Goal: Task Accomplishment & Management: Use online tool/utility

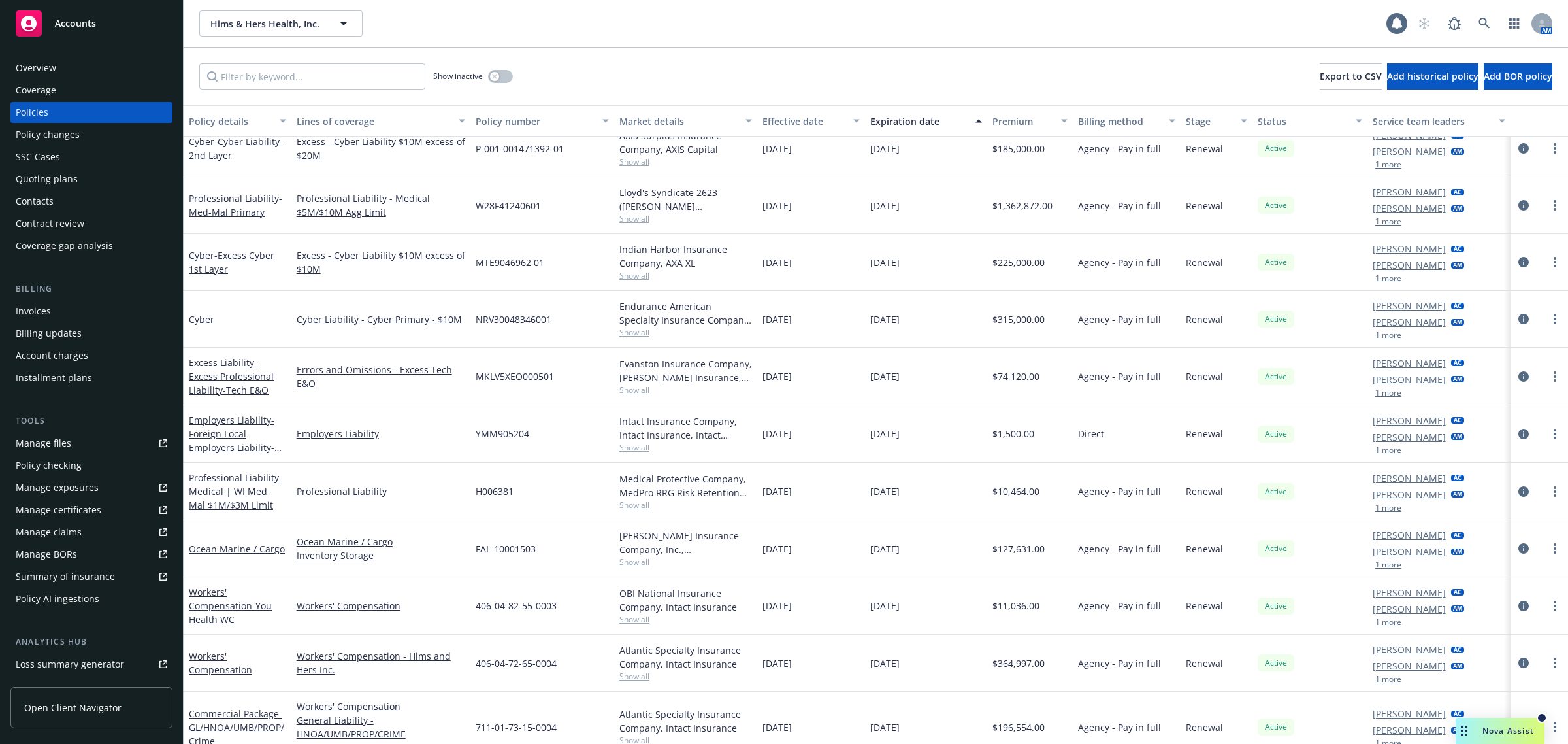
scroll to position [572, 0]
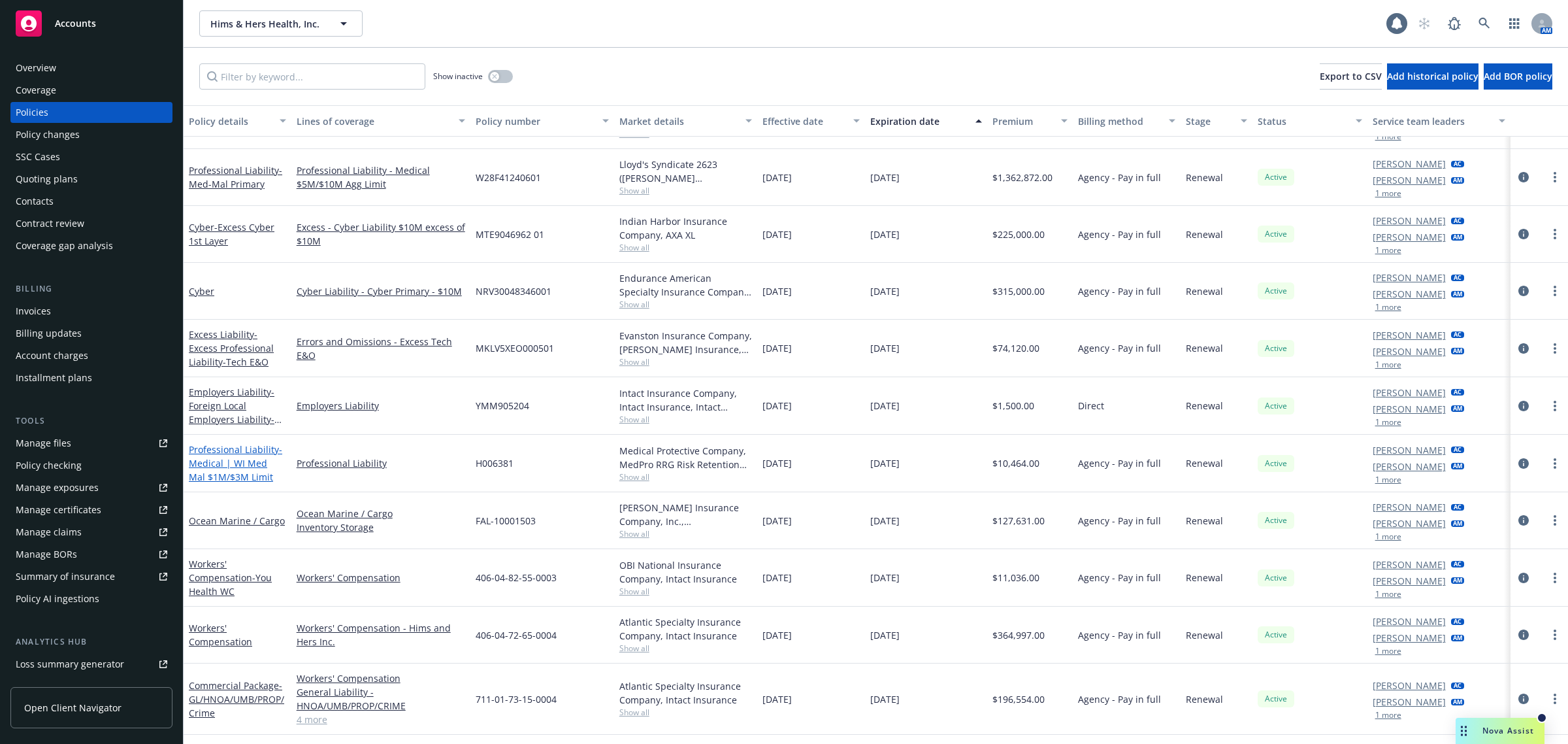
click at [204, 480] on span "- Medical | WI Med Mal $1M/$3M Limit" at bounding box center [235, 462] width 94 height 40
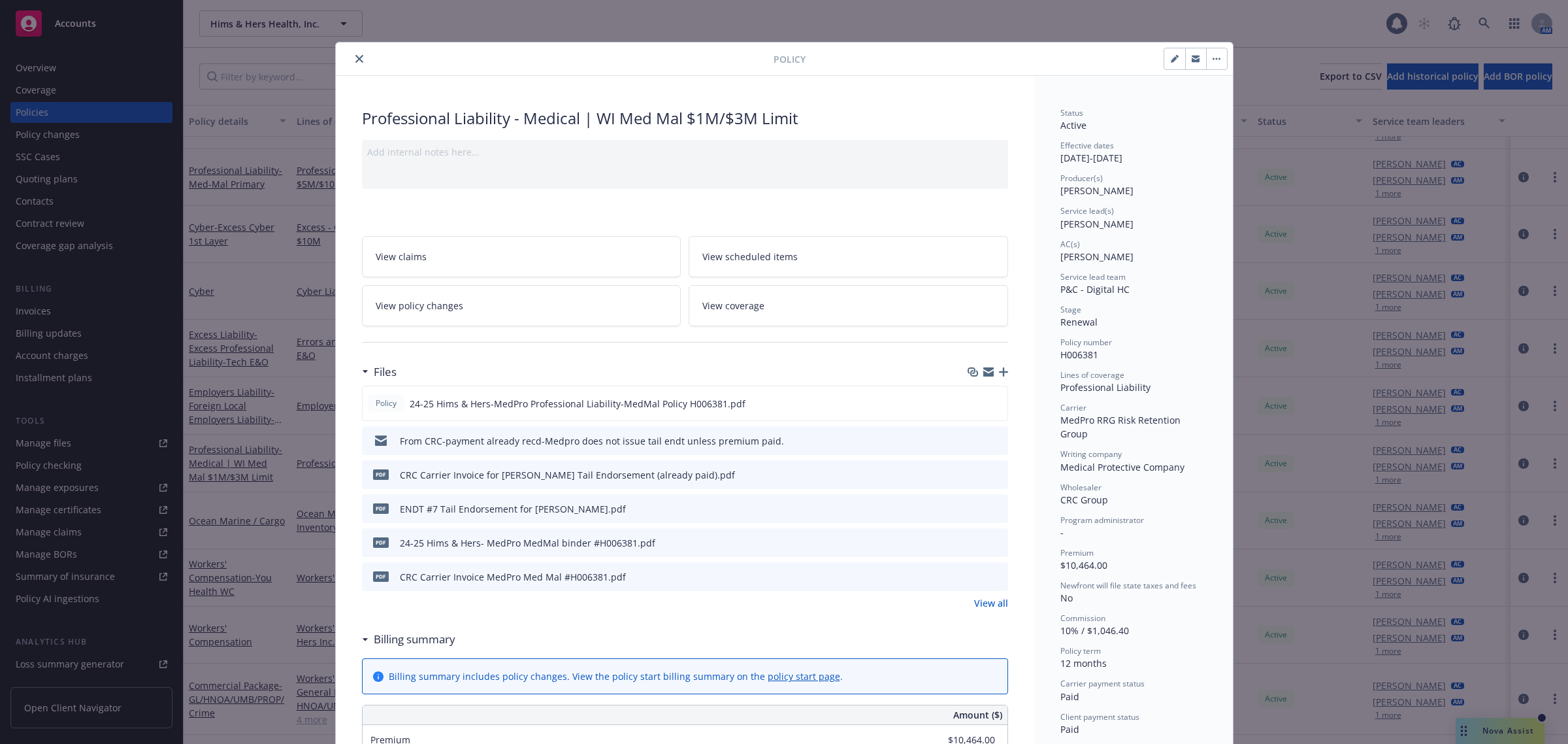
click at [358, 55] on button "close" at bounding box center [359, 59] width 15 height 15
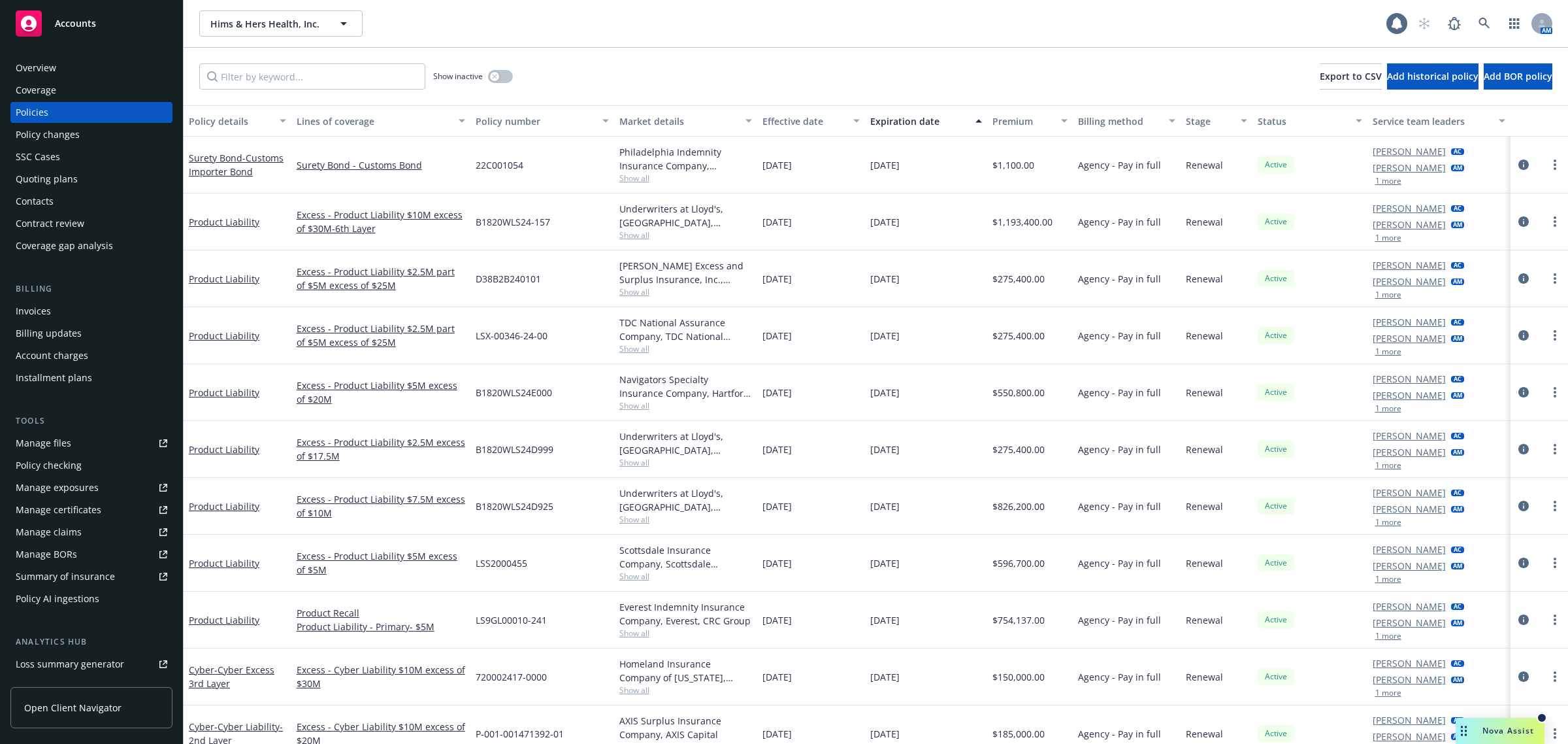
click at [1125, 693] on div "Agency - Pay in full" at bounding box center [1127, 677] width 107 height 57
click at [1073, 618] on div "Agency - Pay in full" at bounding box center [1127, 619] width 107 height 57
click at [1493, 29] on link at bounding box center [1484, 23] width 26 height 26
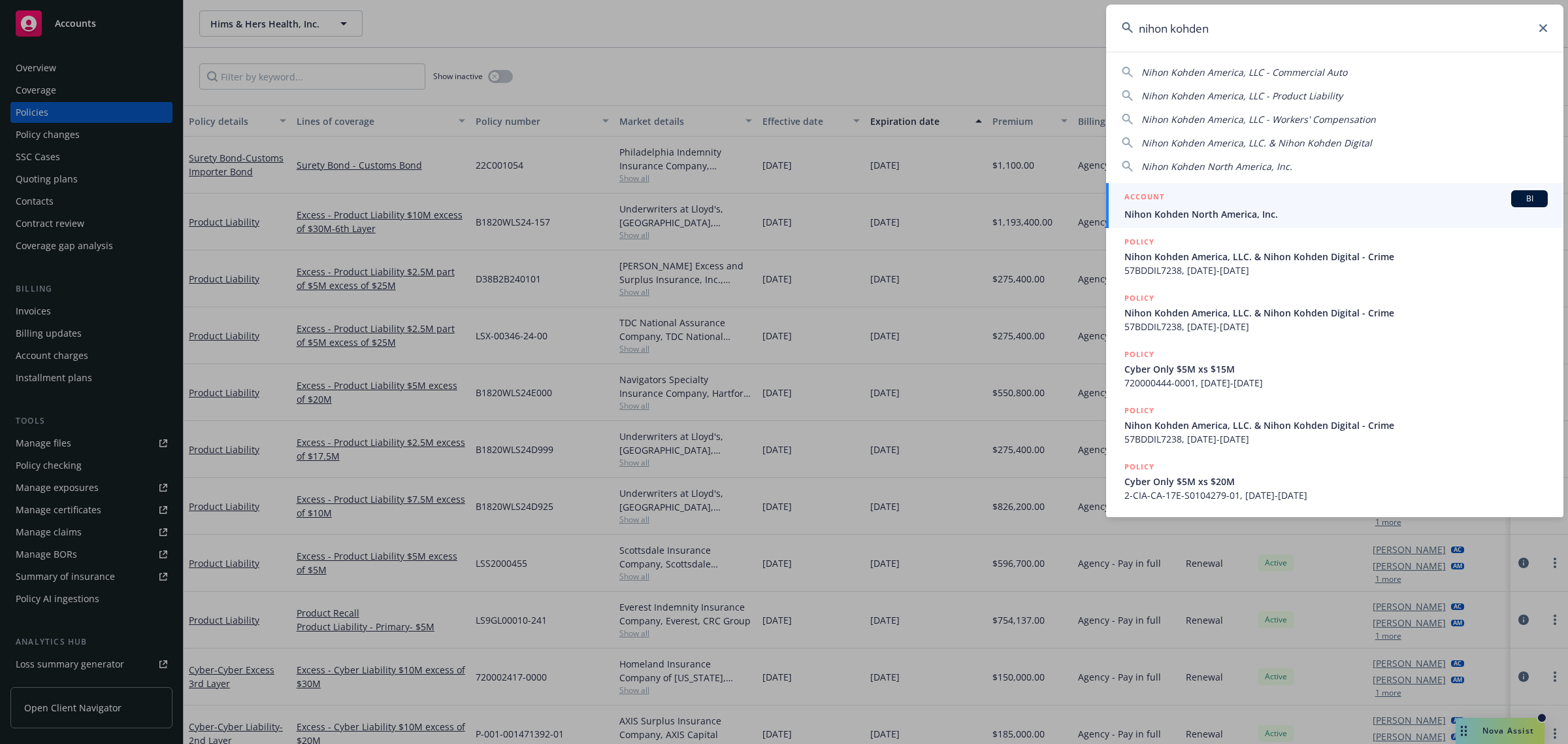
type input "nihon kohden"
click at [1301, 184] on link "ACCOUNT BI Nihon Kohden North America, Inc." at bounding box center [1335, 205] width 457 height 45
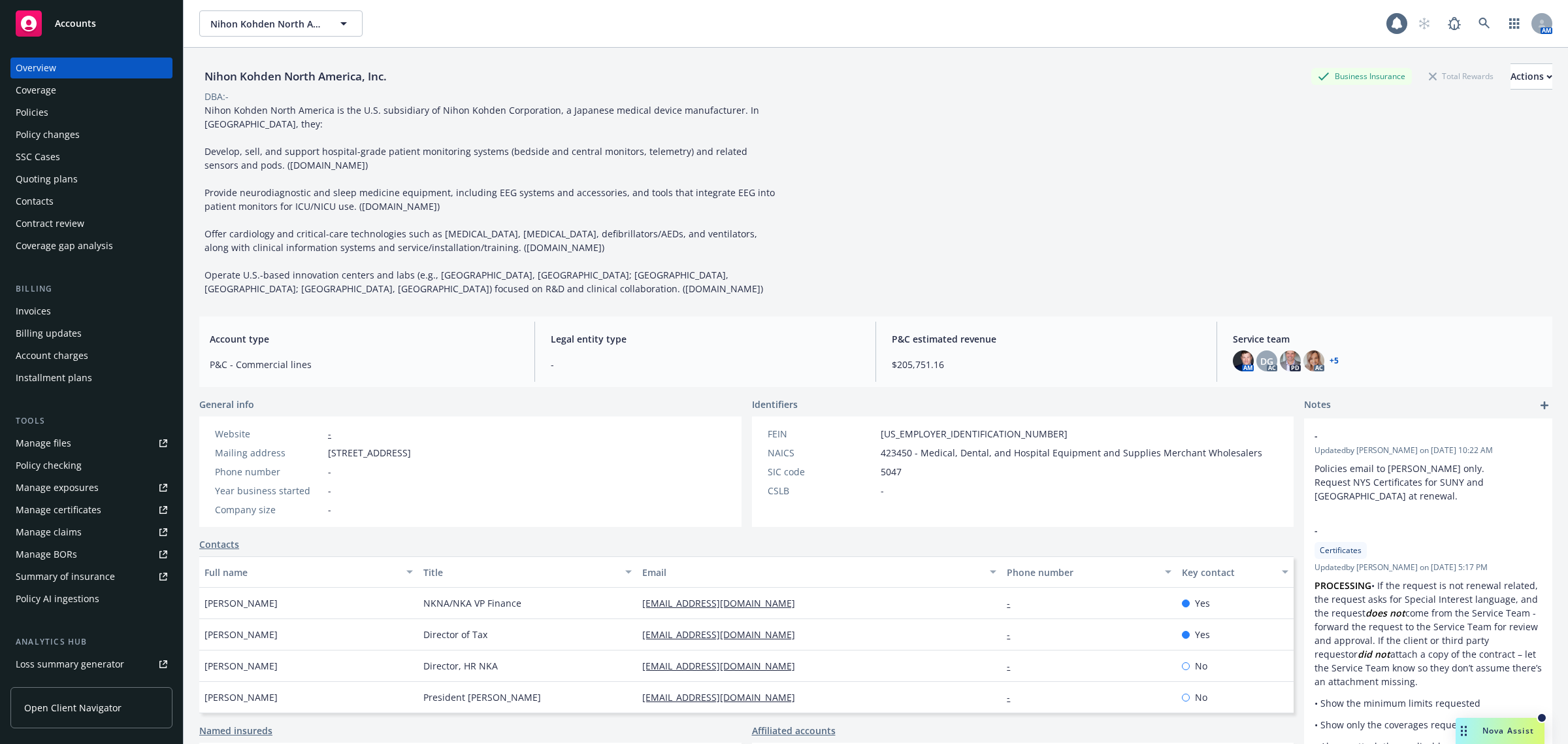
click at [66, 113] on div "Policies" at bounding box center [91, 113] width 152 height 21
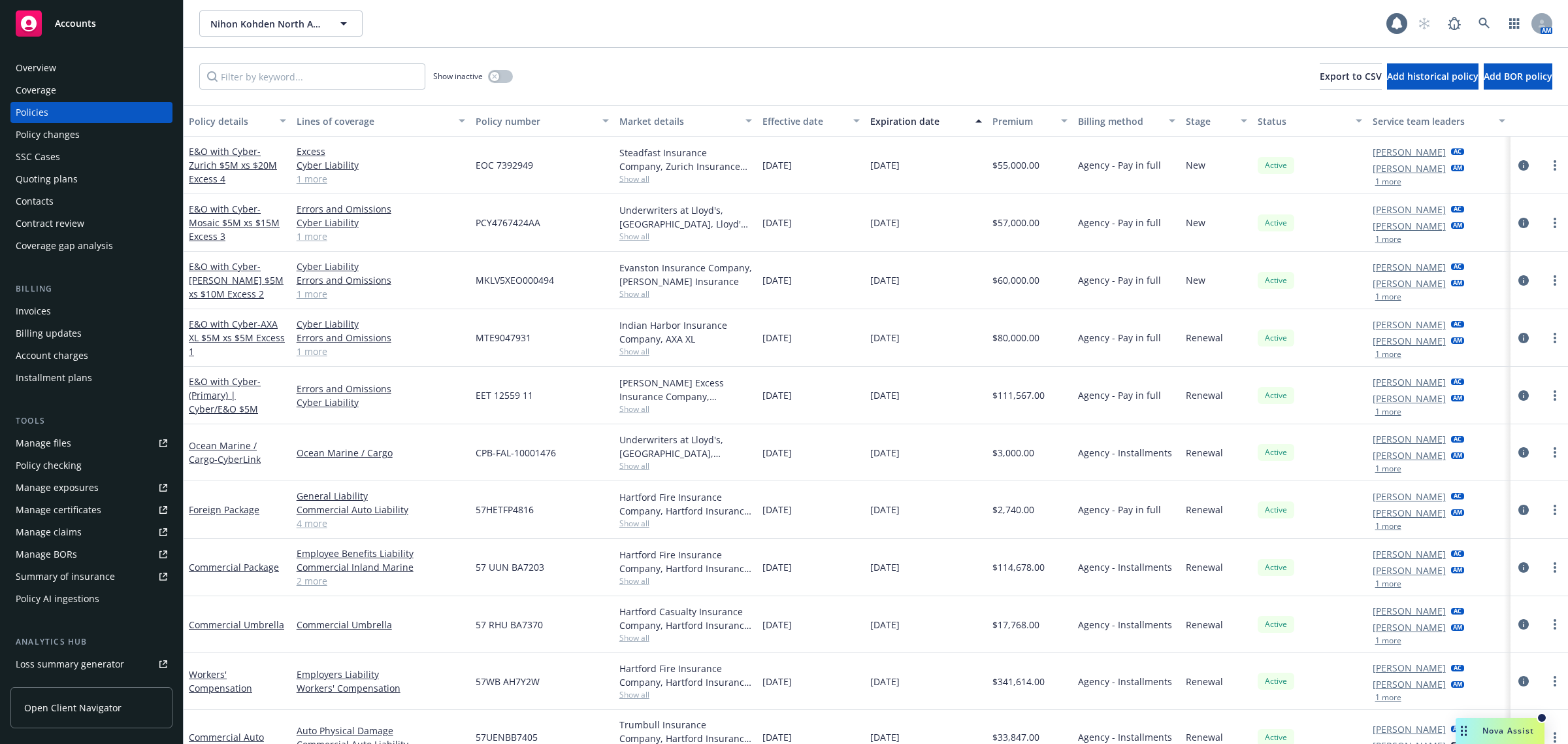
click at [57, 180] on div "Quoting plans" at bounding box center [46, 179] width 62 height 21
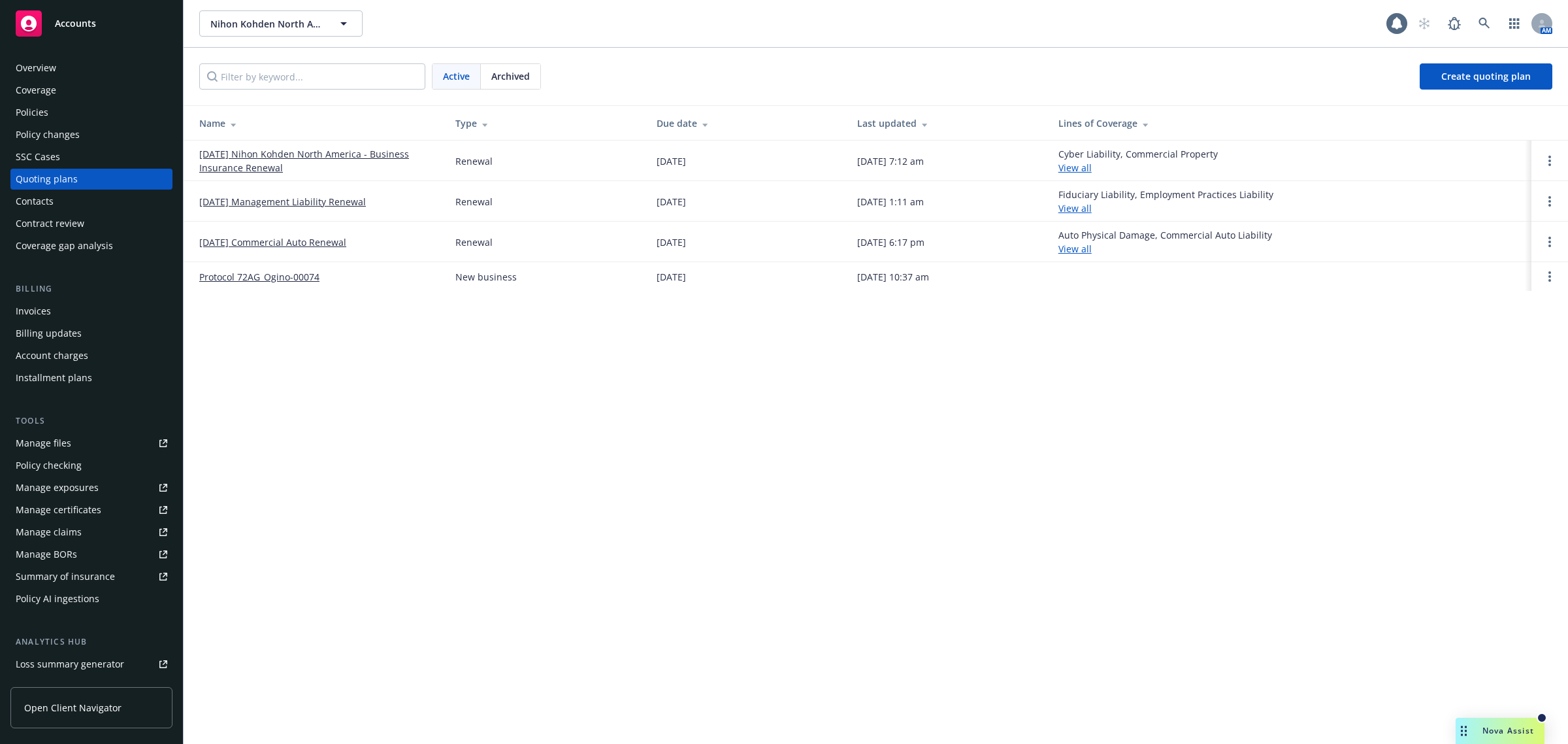
click at [299, 149] on link "[DATE] Nihon Kohden North America - Business Insurance Renewal" at bounding box center [317, 160] width 235 height 27
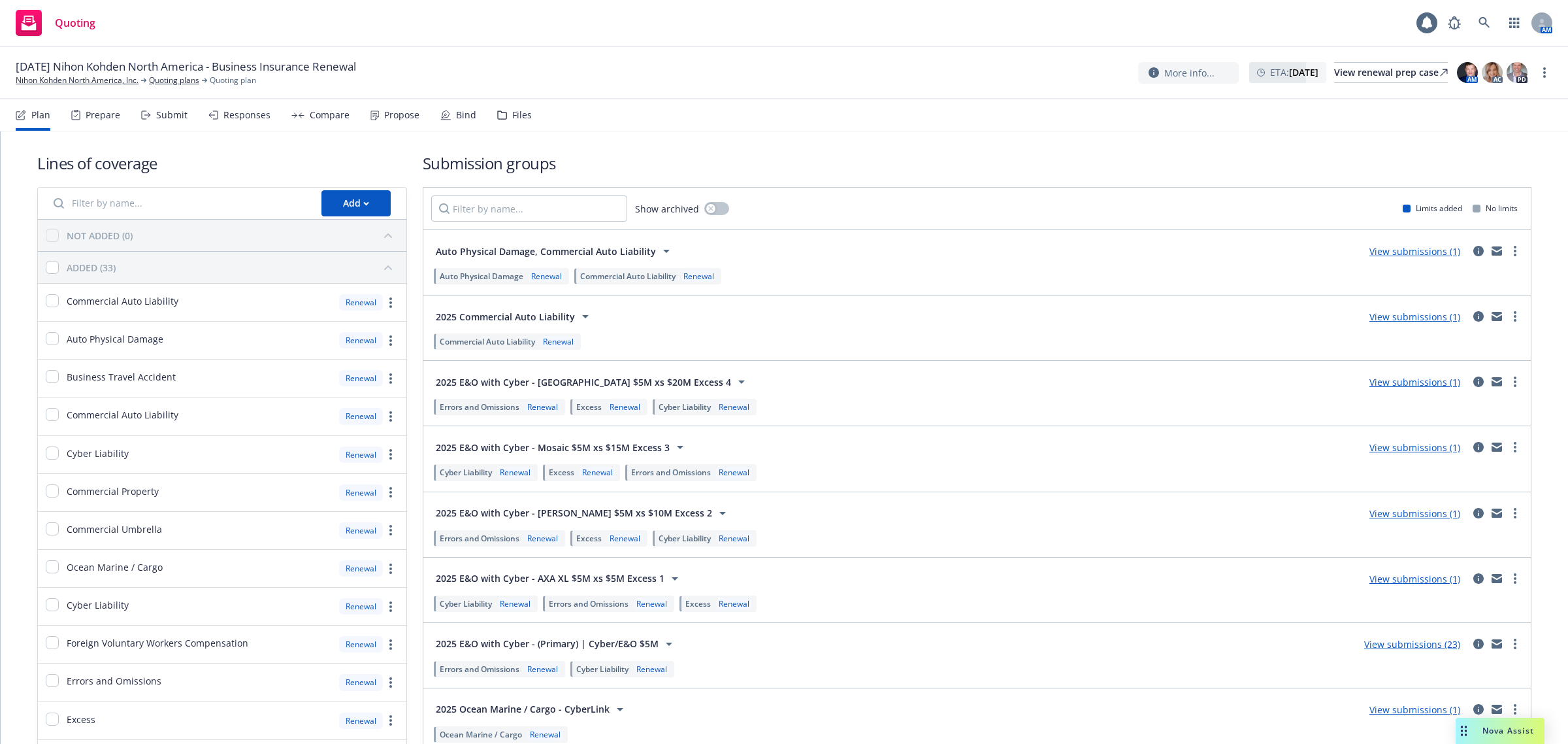
scroll to position [82, 0]
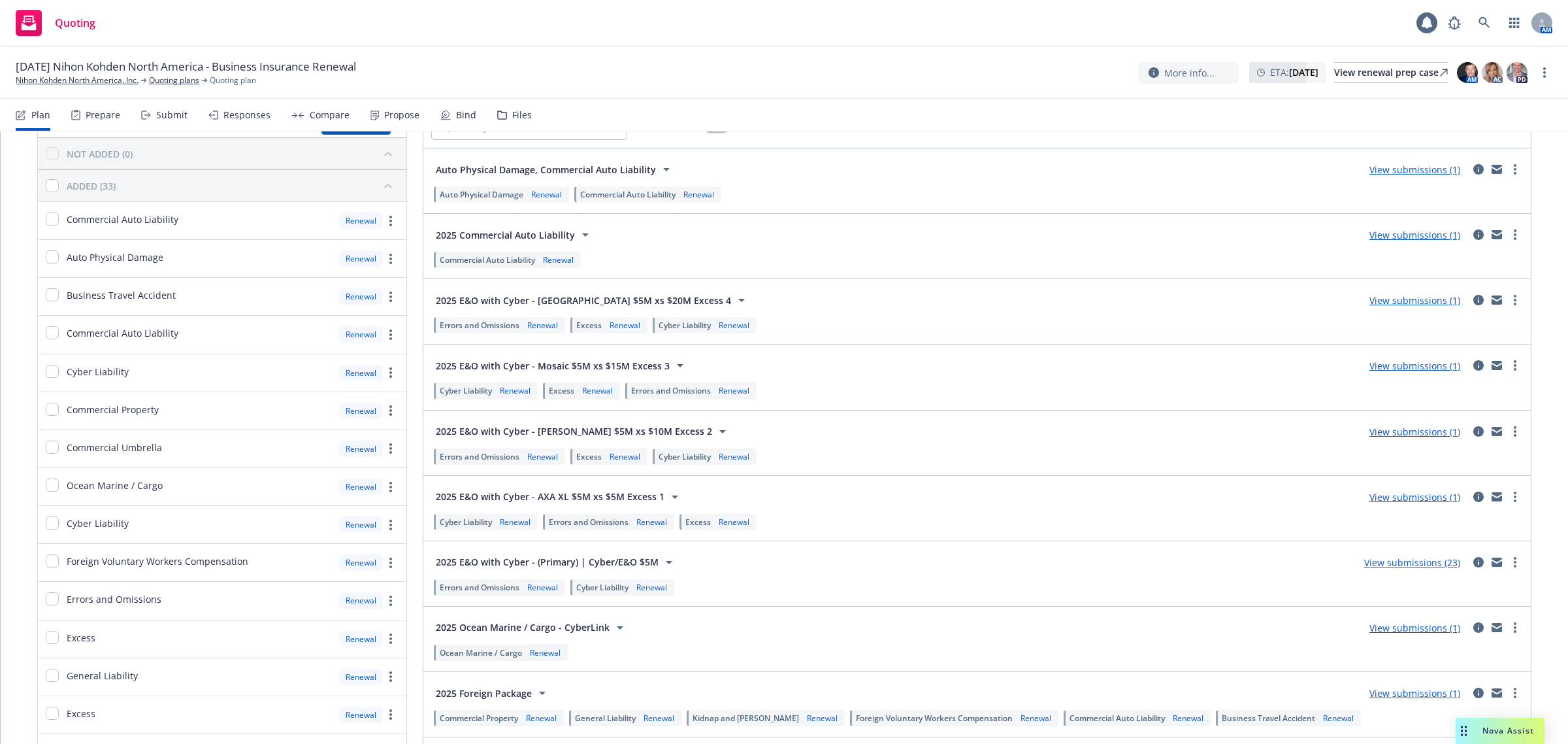
click at [1402, 568] on link "View submissions (23)" at bounding box center [1412, 562] width 96 height 13
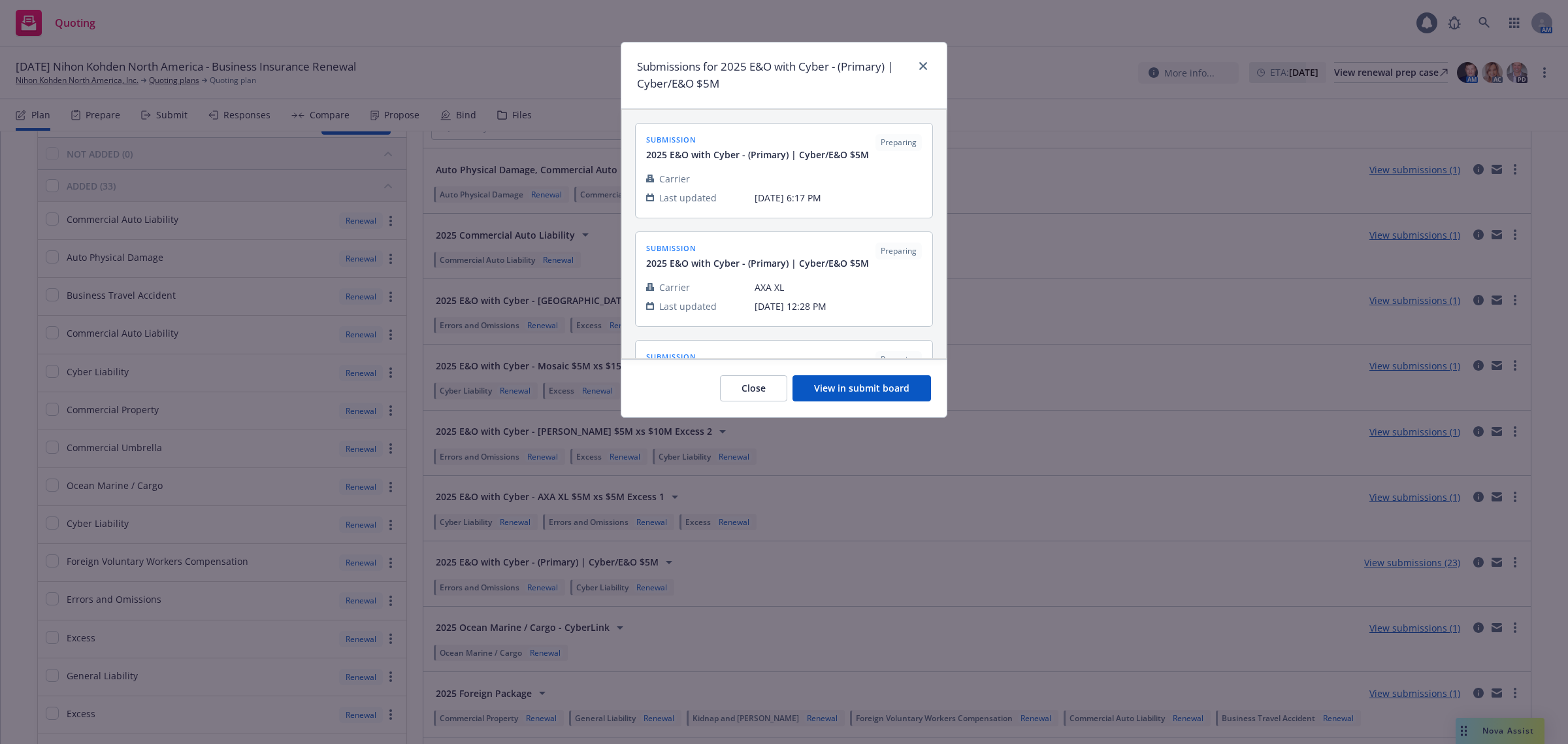
click at [860, 370] on div "Close View in submit board" at bounding box center [784, 388] width 325 height 58
click at [859, 383] on button "View in submit board" at bounding box center [862, 388] width 138 height 26
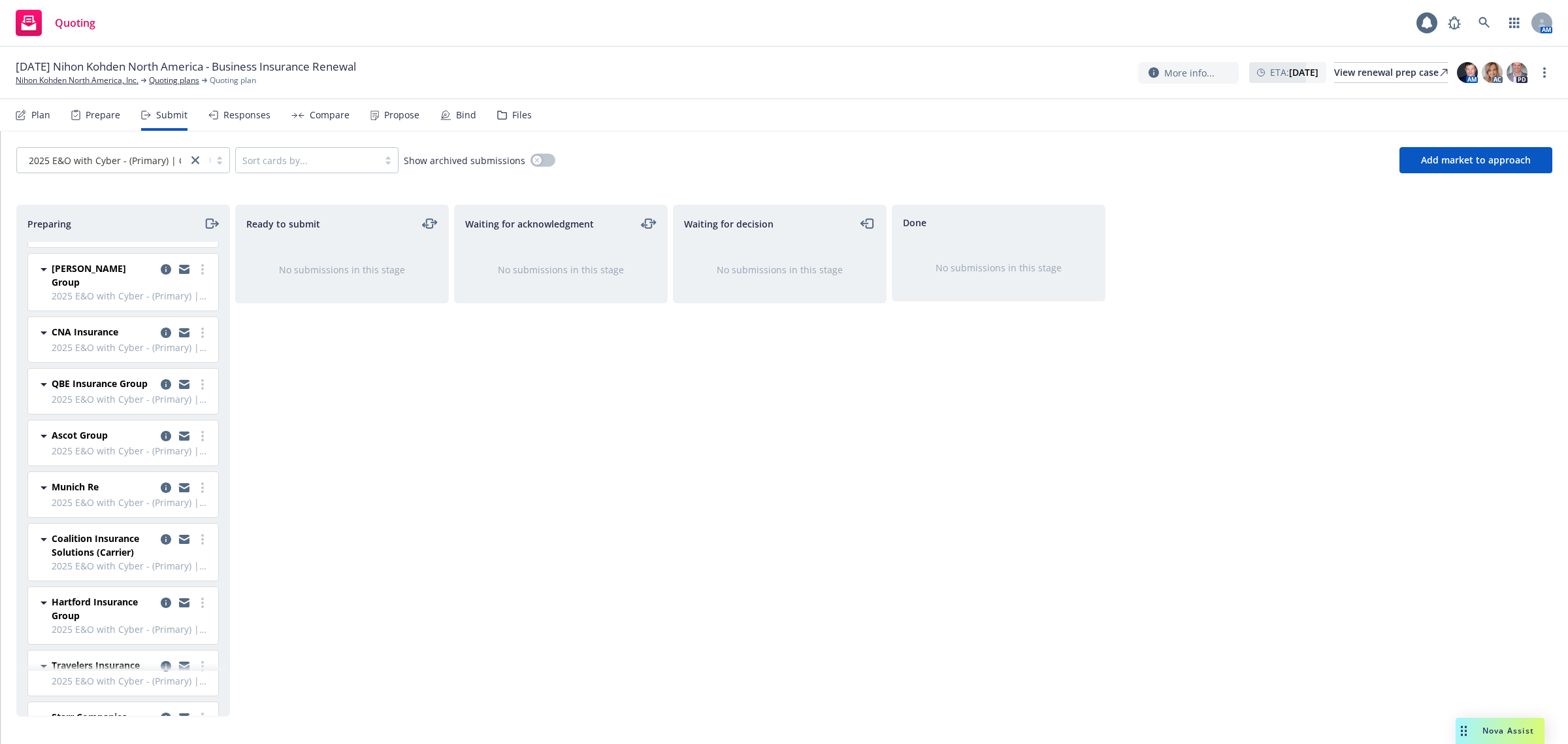
scroll to position [776, 0]
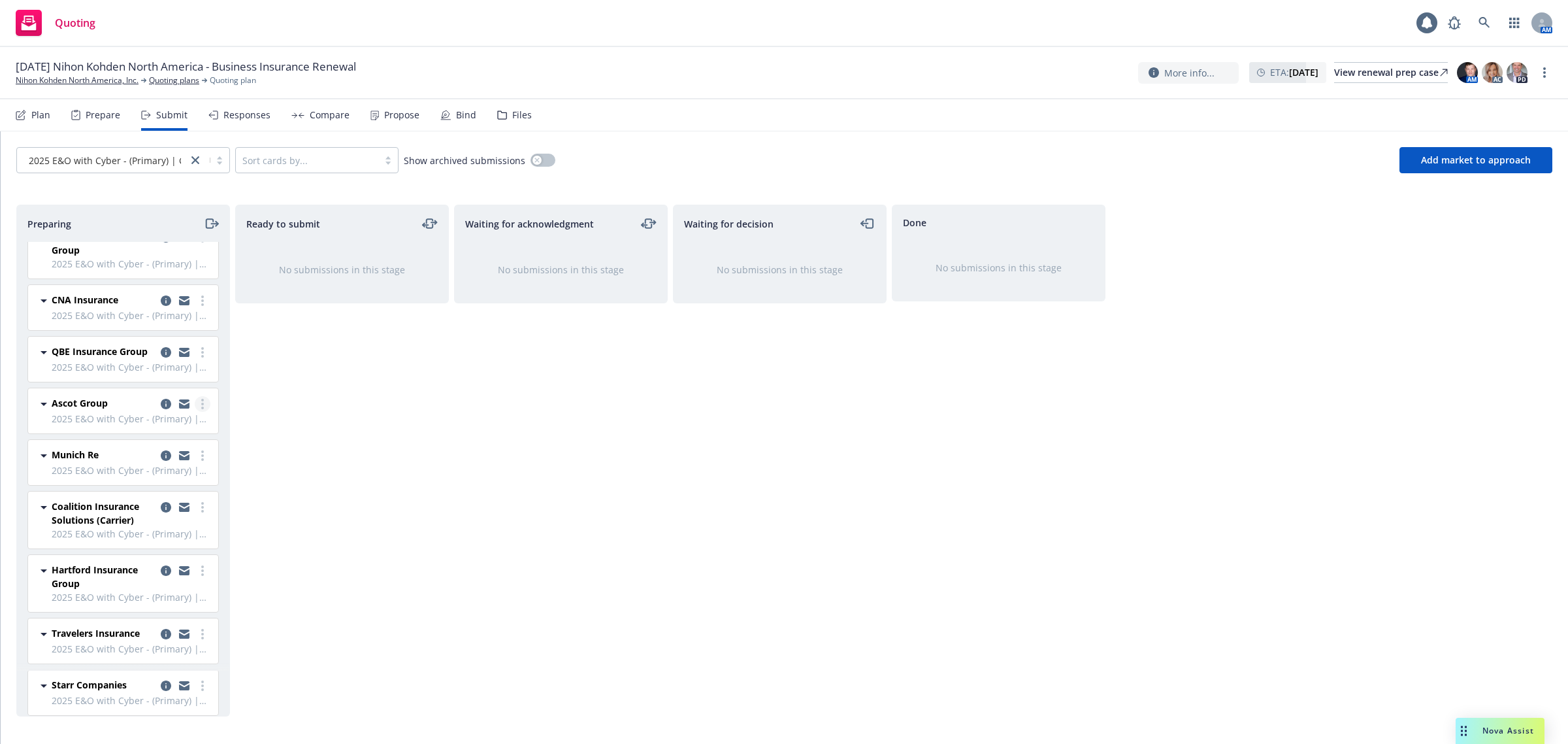
click at [195, 406] on link "more" at bounding box center [202, 404] width 15 height 15
click at [138, 531] on span "Add declined decision" at bounding box center [131, 533] width 129 height 13
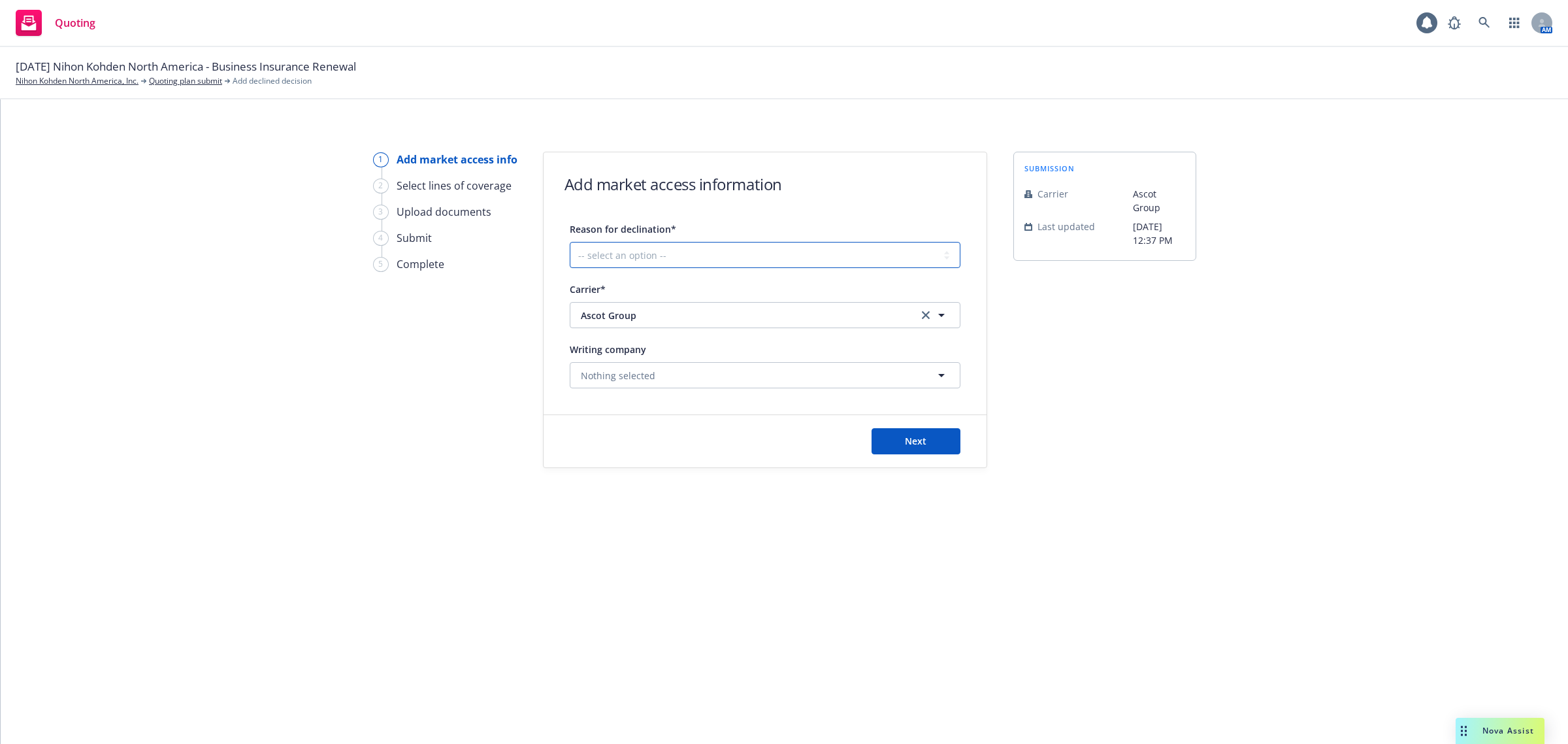
click at [724, 252] on select "-- select an option -- Cannot compete with other markets Carrier non-renewed Ca…" at bounding box center [765, 254] width 391 height 26
select select "DOES_NOT_FIT_UNDERWRITER_APPETITE"
click at [570, 241] on select "-- select an option -- Cannot compete with other markets Carrier non-renewed Ca…" at bounding box center [765, 254] width 391 height 26
click at [909, 437] on span "Next" at bounding box center [915, 440] width 21 height 13
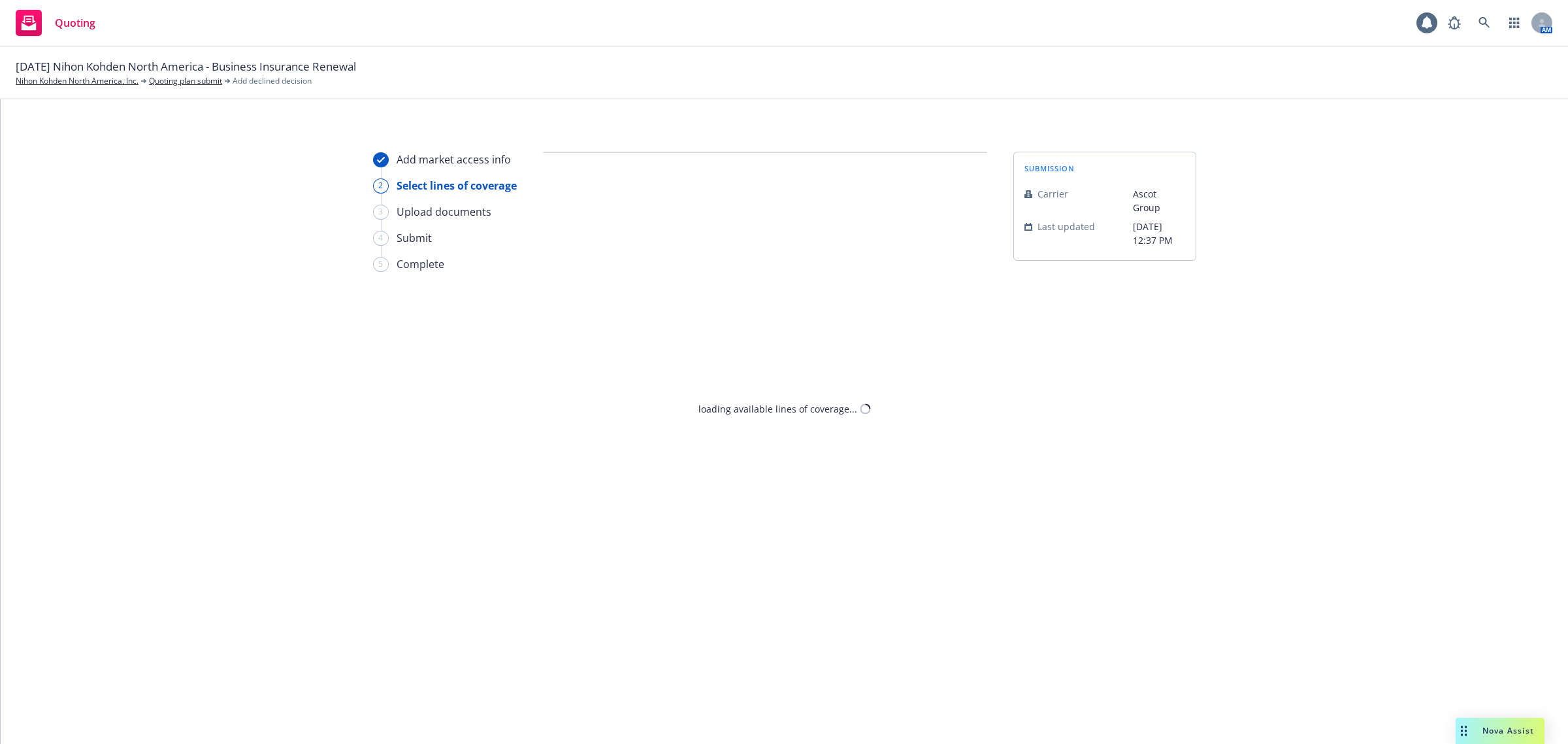
select select "DOES_NOT_FIT_UNDERWRITER_APPETITE"
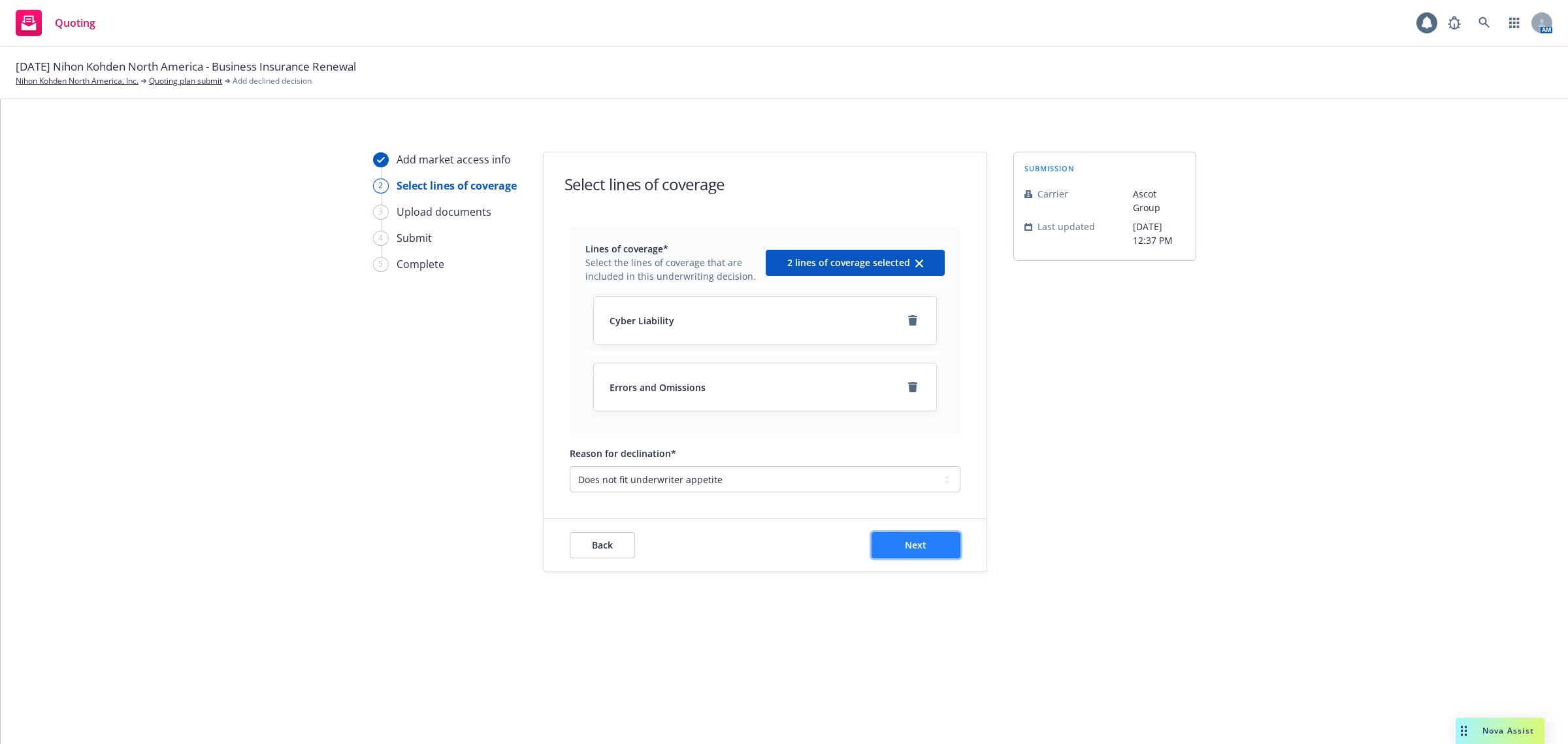
click at [926, 537] on button "Next" at bounding box center [916, 545] width 89 height 26
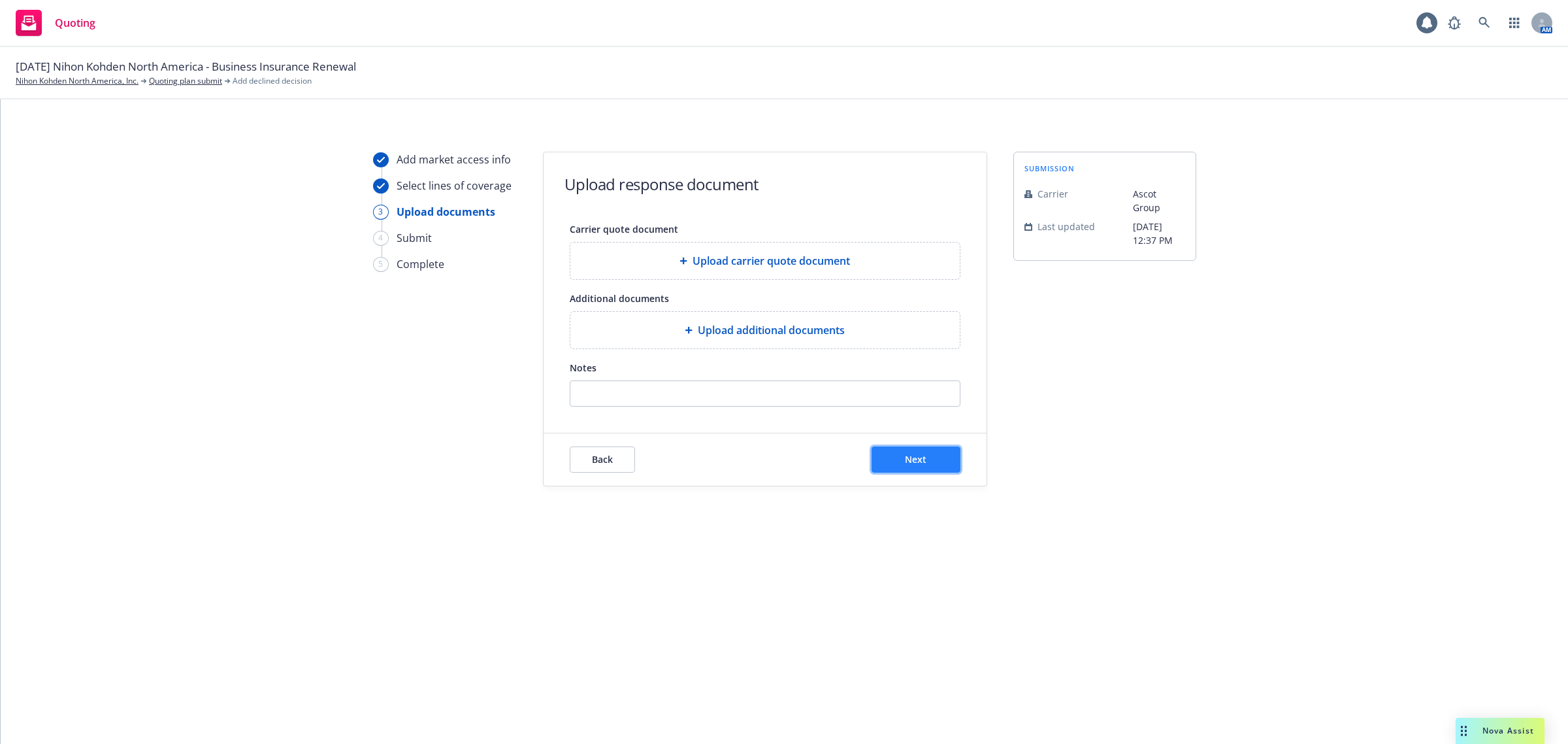
click at [941, 468] on button "Next" at bounding box center [916, 459] width 89 height 26
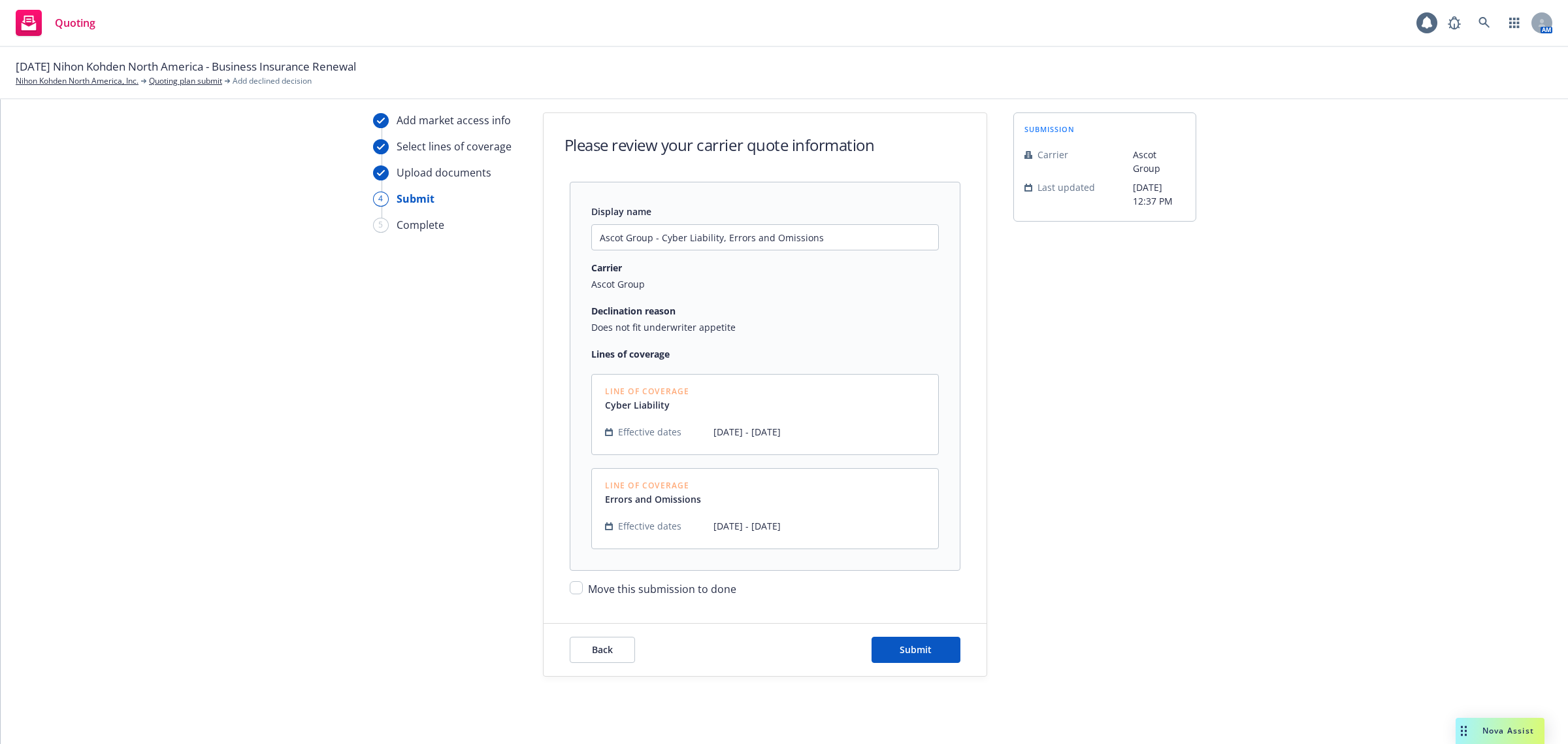
scroll to position [56, 0]
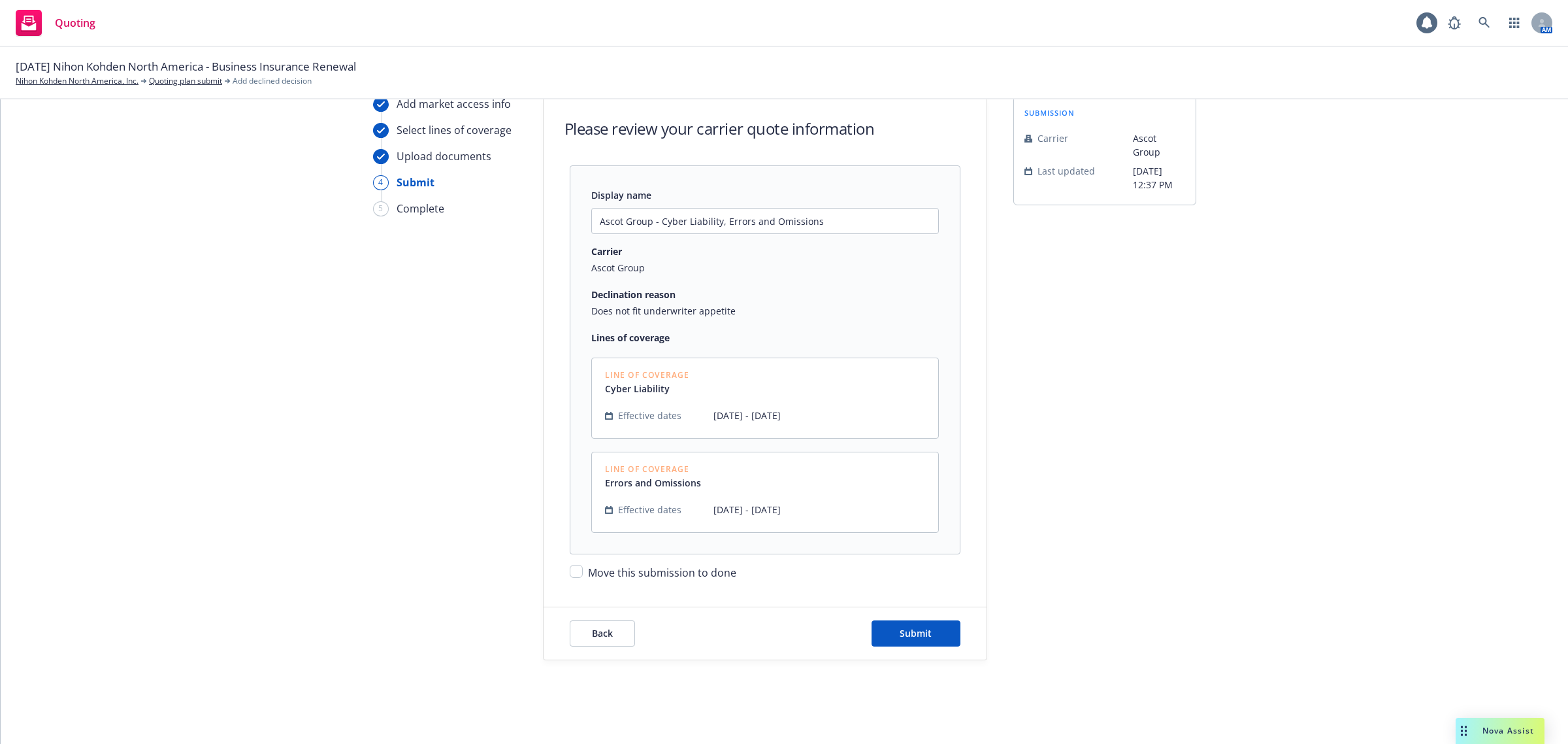
click at [693, 578] on span "Move this submission to done" at bounding box center [662, 573] width 148 height 15
click at [583, 578] on input "Move this submission to done" at bounding box center [576, 571] width 13 height 13
checkbox input "true"
click at [945, 631] on button "Submit" at bounding box center [916, 633] width 89 height 26
